Goal: Transaction & Acquisition: Register for event/course

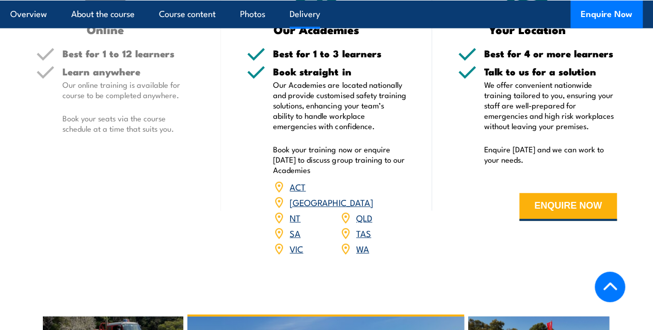
scroll to position [1343, 0]
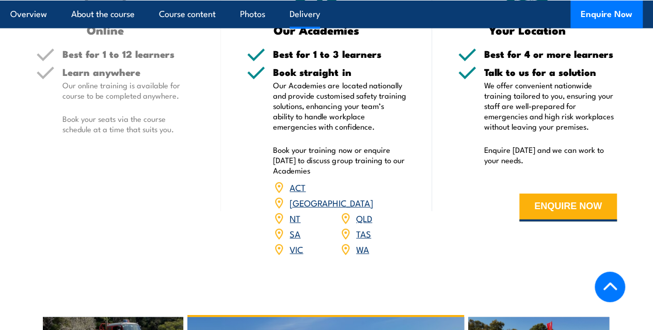
click at [363, 255] on link "WA" at bounding box center [362, 249] width 13 height 12
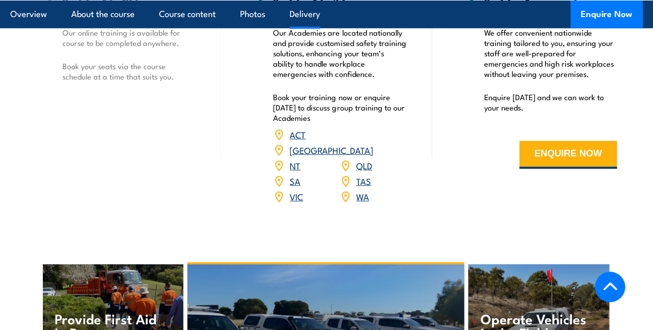
scroll to position [1397, 0]
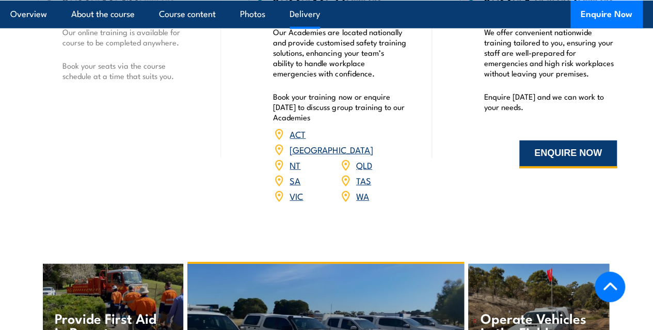
click at [558, 168] on button "ENQUIRE NOW" at bounding box center [568, 154] width 98 height 28
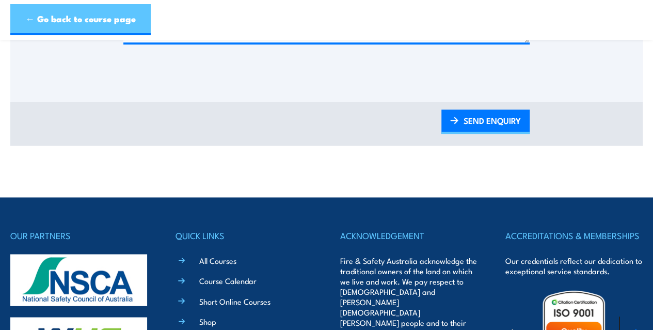
scroll to position [591, 0]
